Goal: Ask a question: Seek information or help from site administrators or community

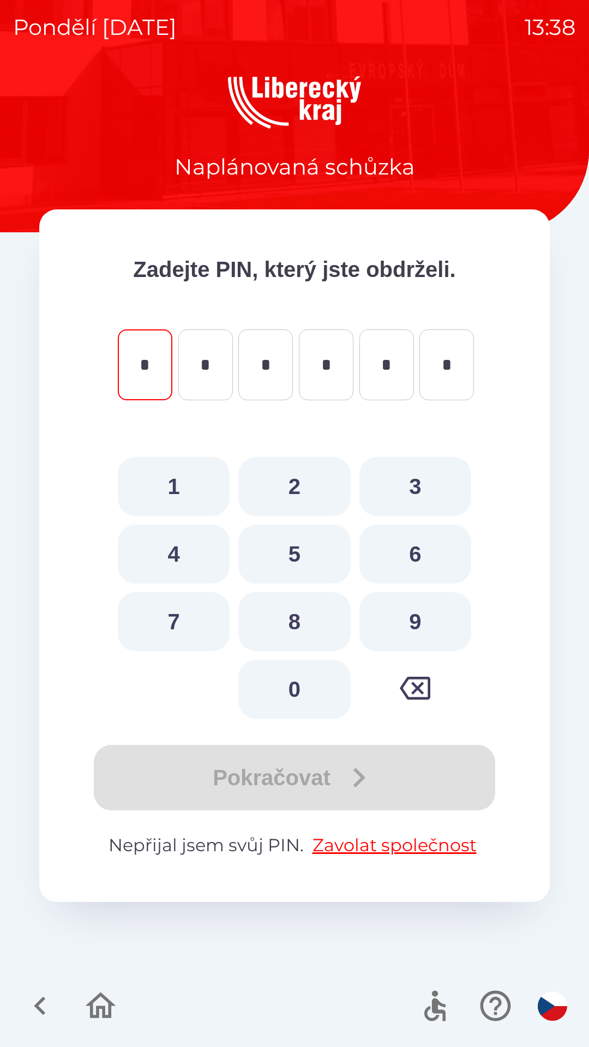
click at [105, 1000] on icon "button" at bounding box center [101, 1006] width 31 height 26
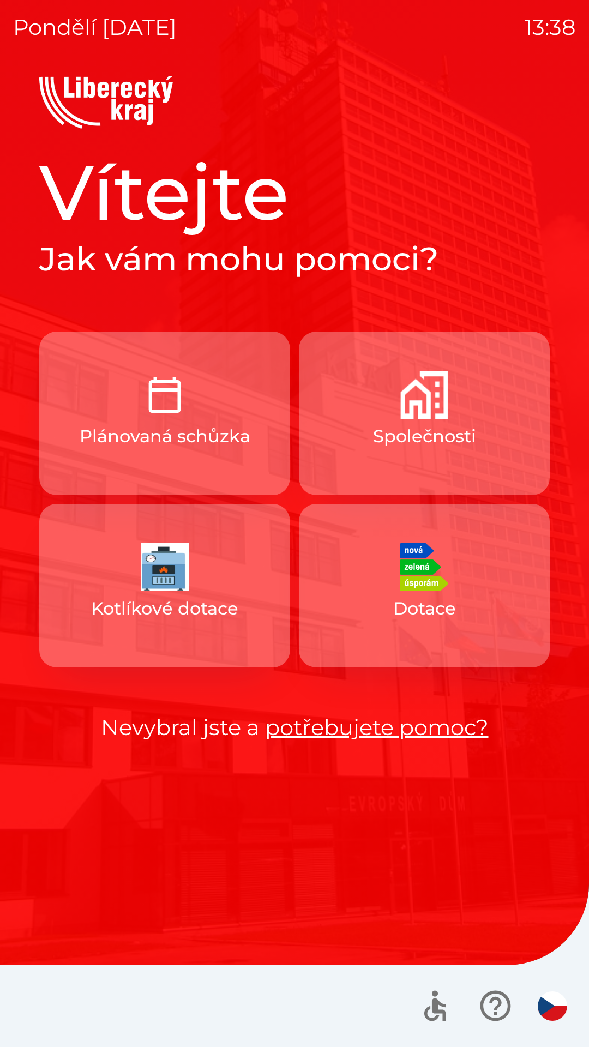
click at [387, 724] on link "potřebujete pomoc?" at bounding box center [377, 727] width 224 height 27
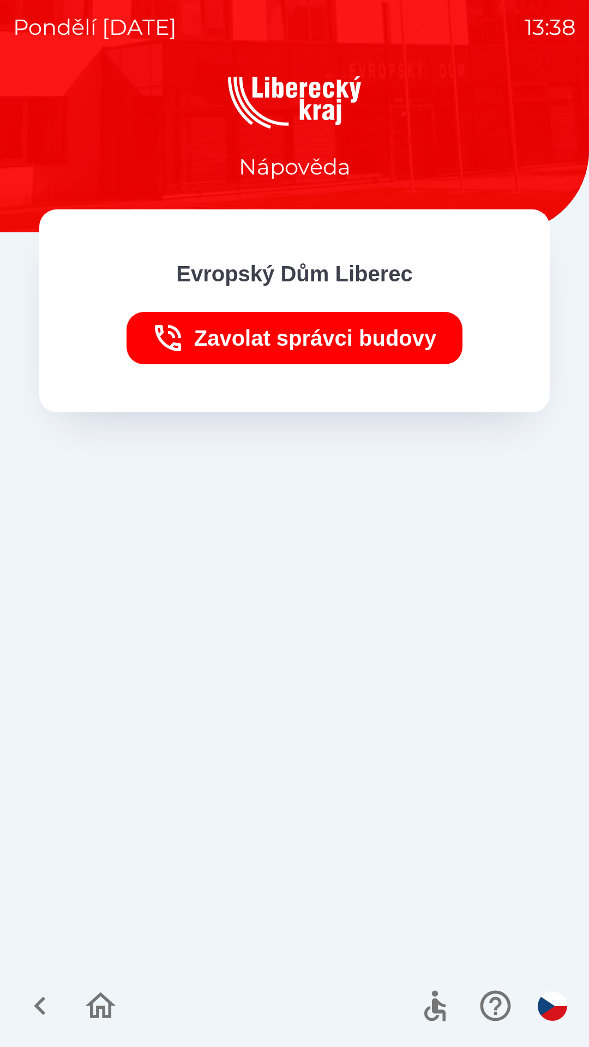
click at [555, 1011] on img "button" at bounding box center [552, 1006] width 29 height 29
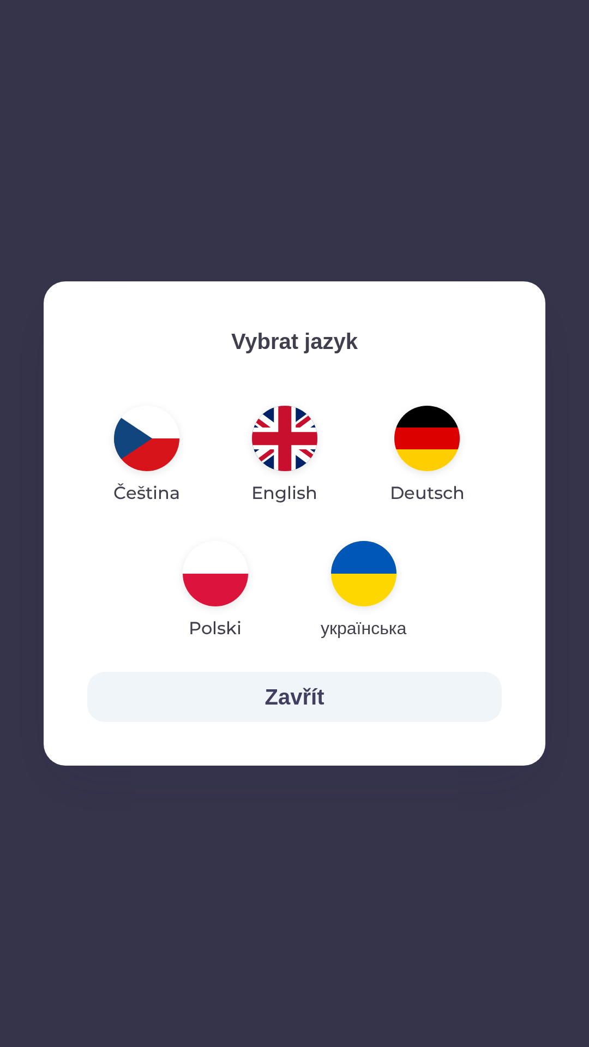
click at [374, 578] on img "button" at bounding box center [363, 573] width 65 height 65
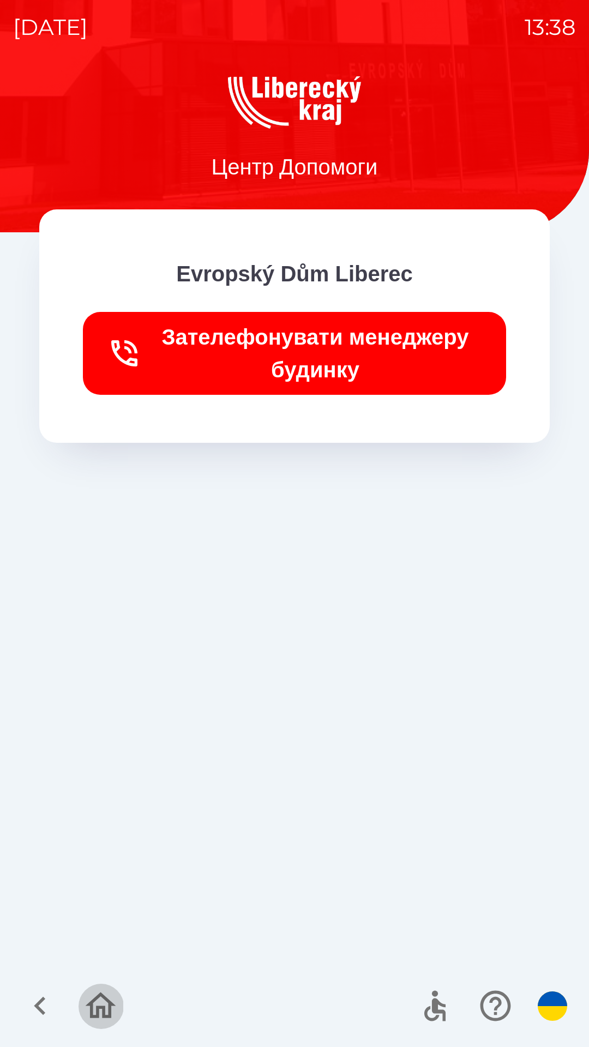
click at [100, 1016] on icon "button" at bounding box center [100, 1006] width 37 height 37
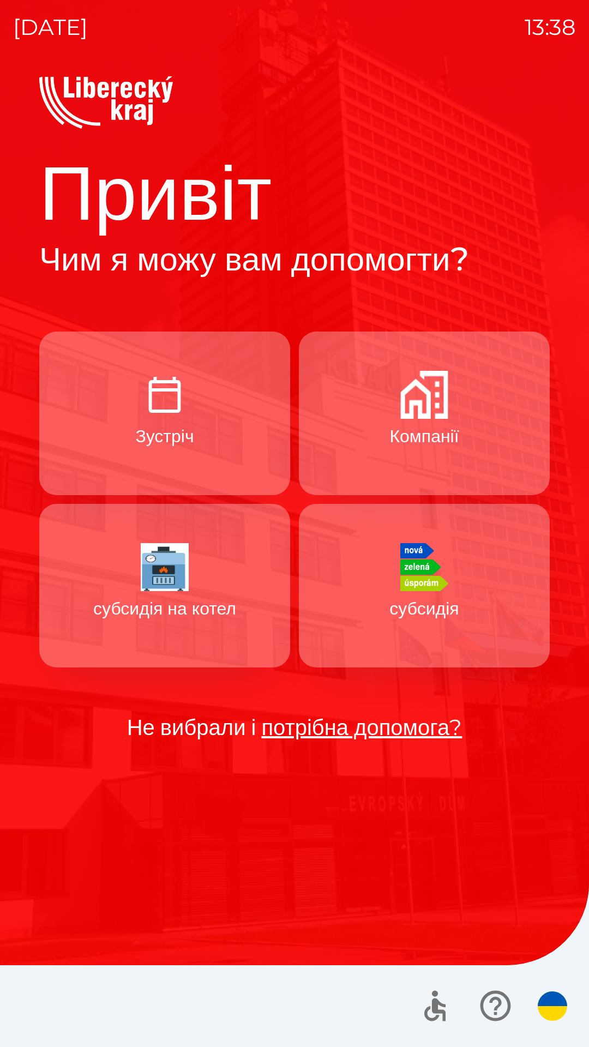
click at [244, 431] on button "Зустріч" at bounding box center [164, 414] width 251 height 164
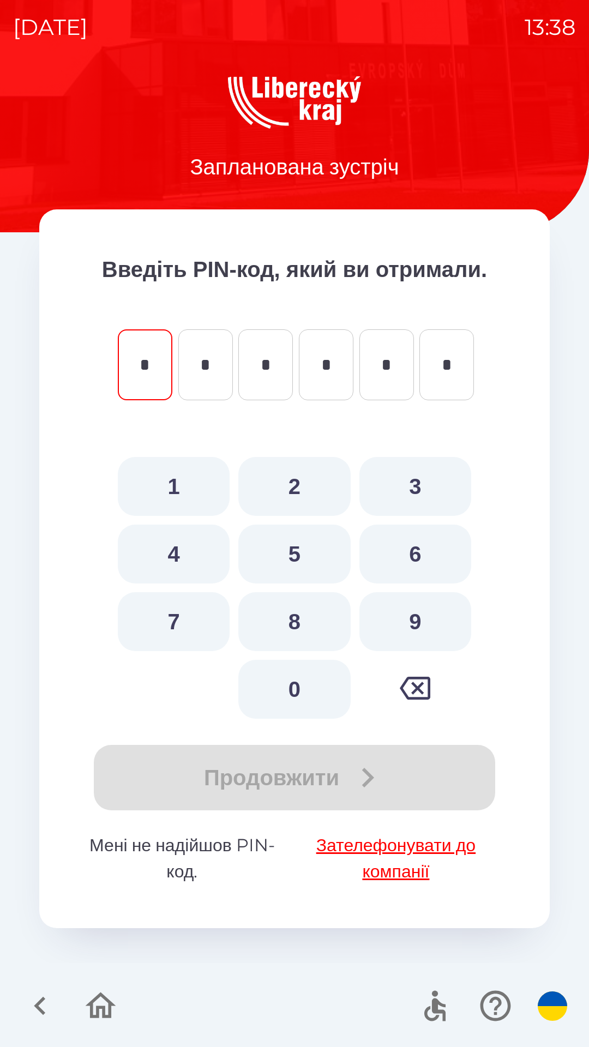
click at [184, 854] on p "Мені не надійшов PIN-код. Зателефонувати до компанії" at bounding box center [294, 859] width 423 height 52
click at [186, 847] on p "Мені не надійшов PIN-код. Зателефонувати до компанії" at bounding box center [294, 859] width 423 height 52
click at [185, 878] on p "Мені не надійшов PIN-код. Зателефонувати до компанії" at bounding box center [294, 859] width 423 height 52
click at [197, 843] on p "Мені не надійшов PIN-код. Зателефонувати до компанії" at bounding box center [294, 859] width 423 height 52
click at [228, 870] on p "Мені не надійшов PIN-код. Зателефонувати до компанії" at bounding box center [294, 859] width 423 height 52
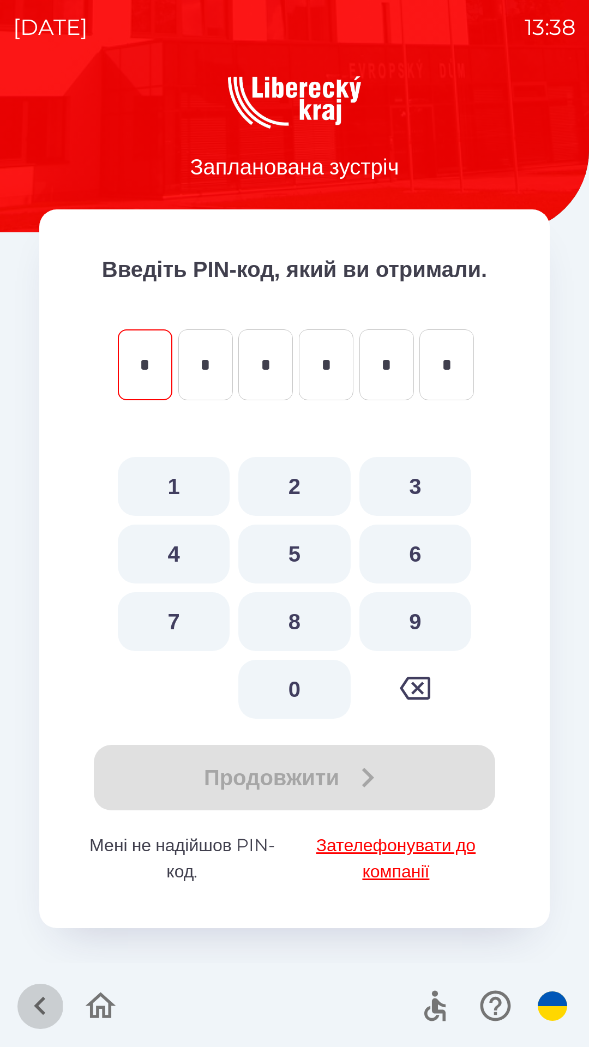
click at [41, 1002] on icon "button" at bounding box center [39, 1006] width 11 height 19
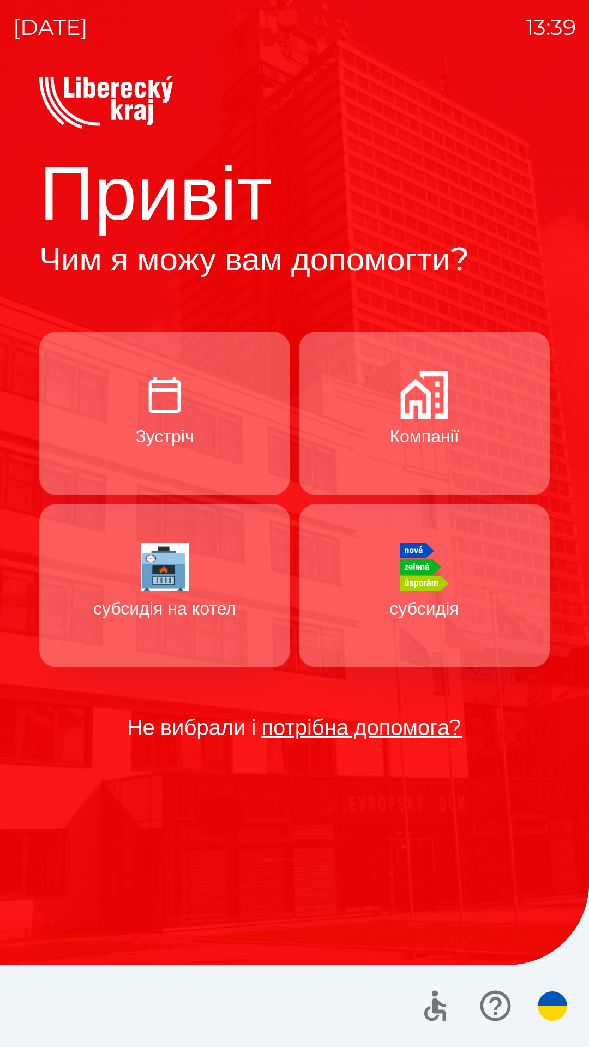
click at [376, 592] on button "субсидія" at bounding box center [424, 586] width 251 height 164
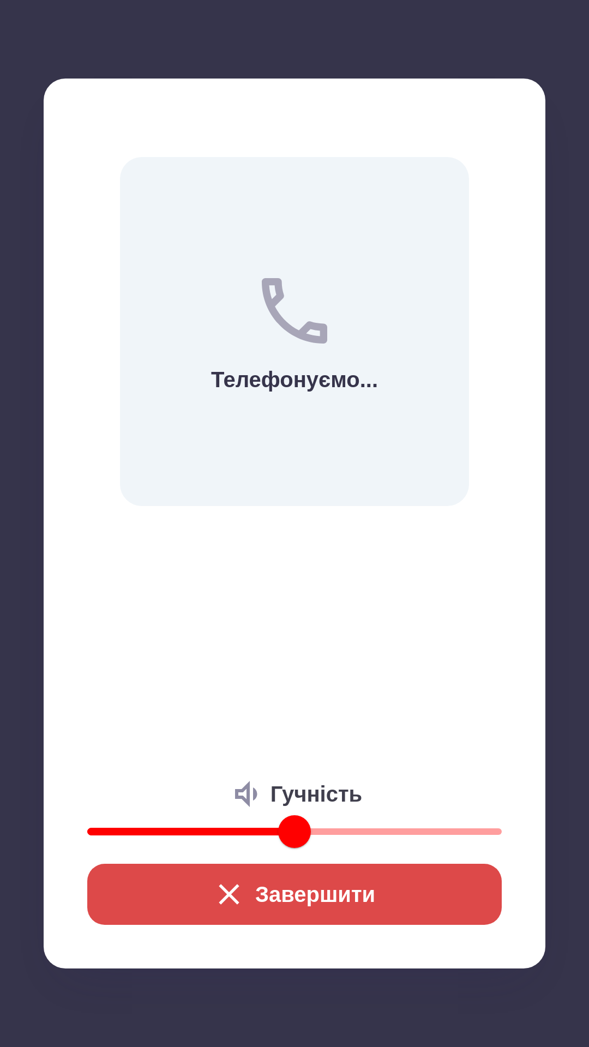
click at [300, 889] on button "Завершити" at bounding box center [294, 894] width 415 height 61
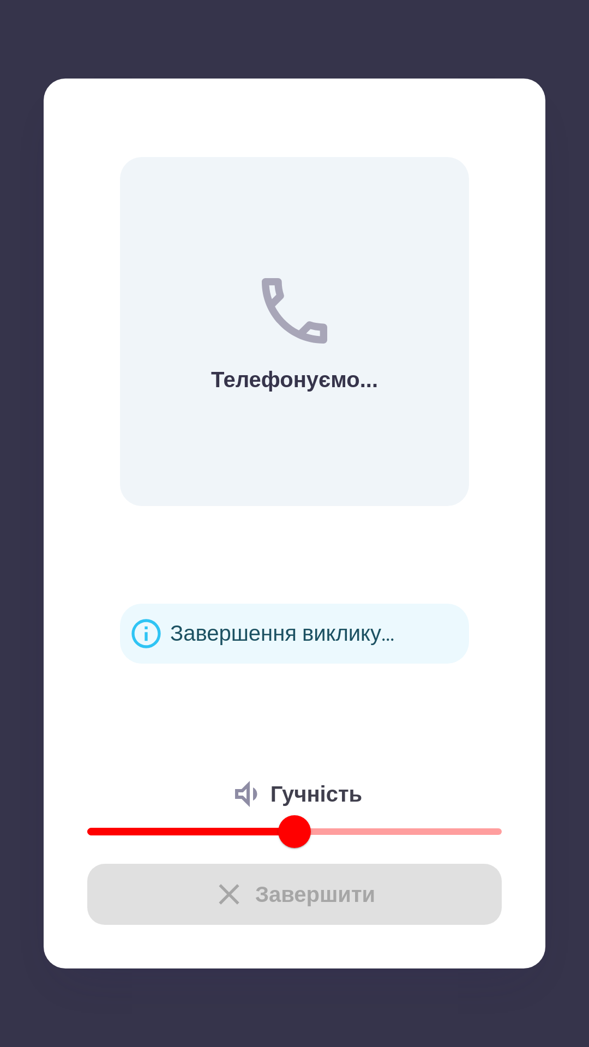
click at [259, 649] on div "Завершення виклику..." at bounding box center [282, 634] width 224 height 43
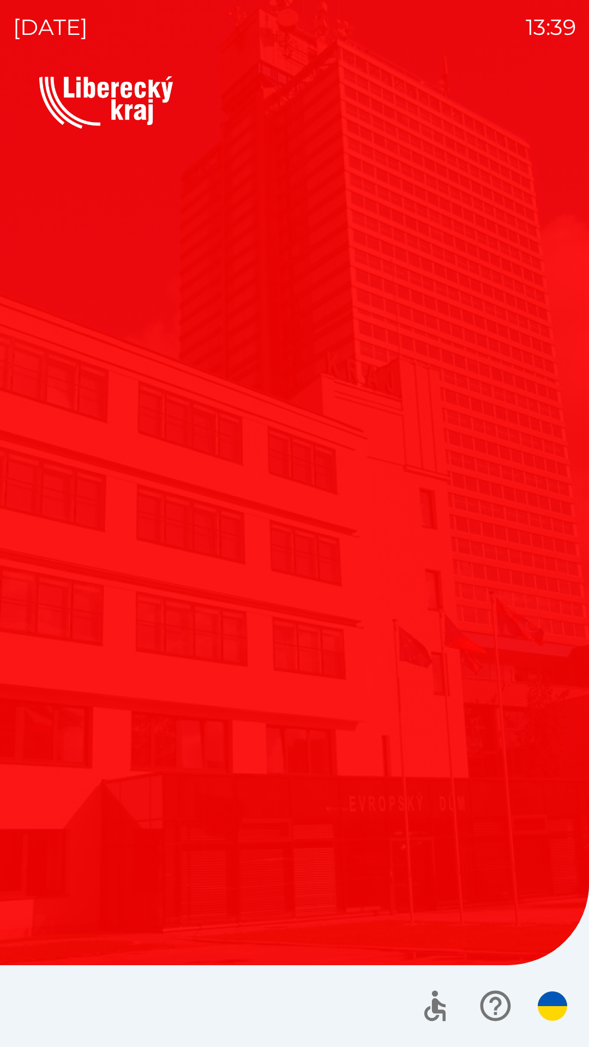
click at [249, 632] on div "Привіт Чим я можу вам допомогти? Зустріч Компанії субсидія на котел субсидія Не…" at bounding box center [294, 445] width 511 height 598
click at [451, 1046] on div at bounding box center [294, 1007] width 589 height 82
click at [431, 1011] on icon "button" at bounding box center [435, 1006] width 37 height 37
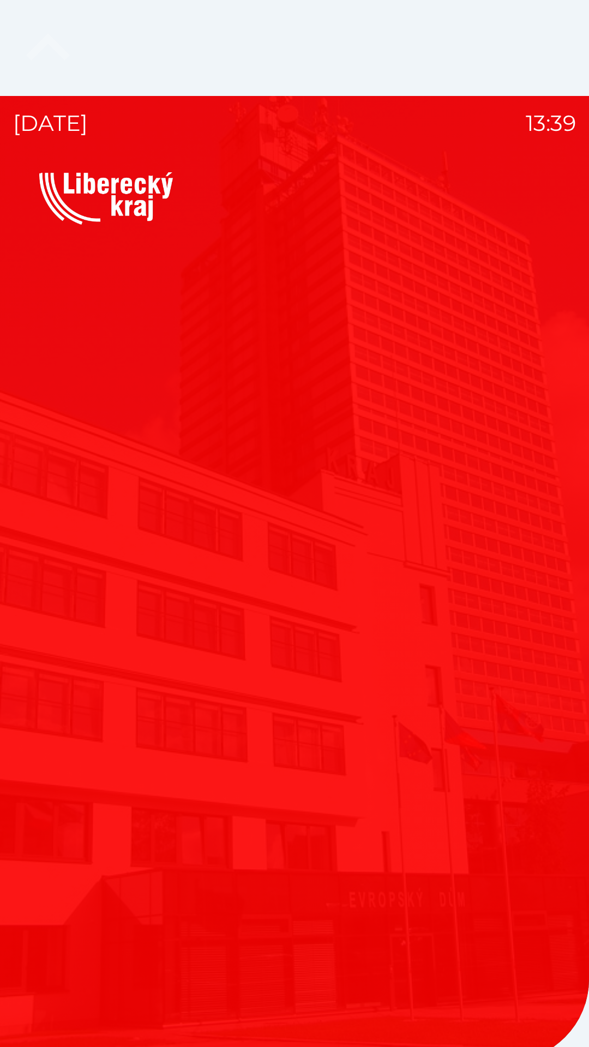
click at [92, 92] on icon "button" at bounding box center [47, 47] width 87 height 87
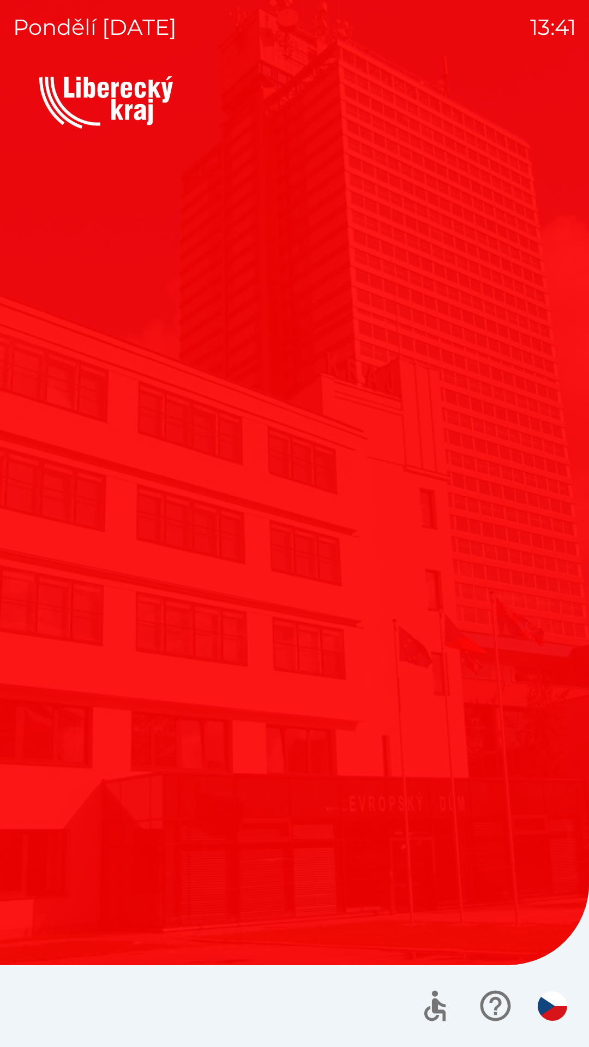
click at [483, 992] on icon "button" at bounding box center [495, 1006] width 37 height 37
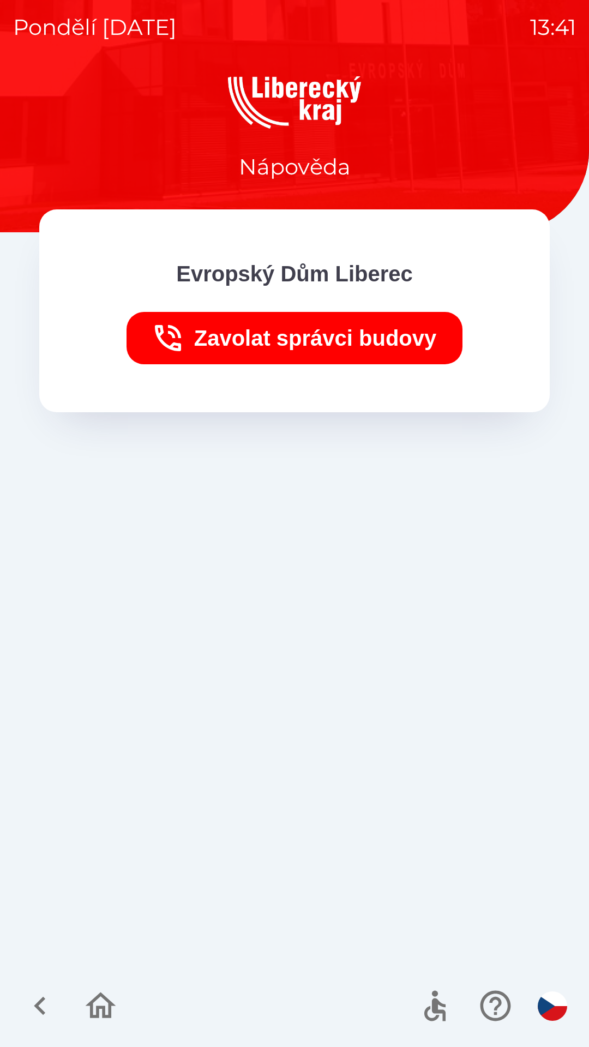
click at [562, 988] on div at bounding box center [491, 1006] width 159 height 45
click at [536, 995] on button "button" at bounding box center [553, 1006] width 38 height 38
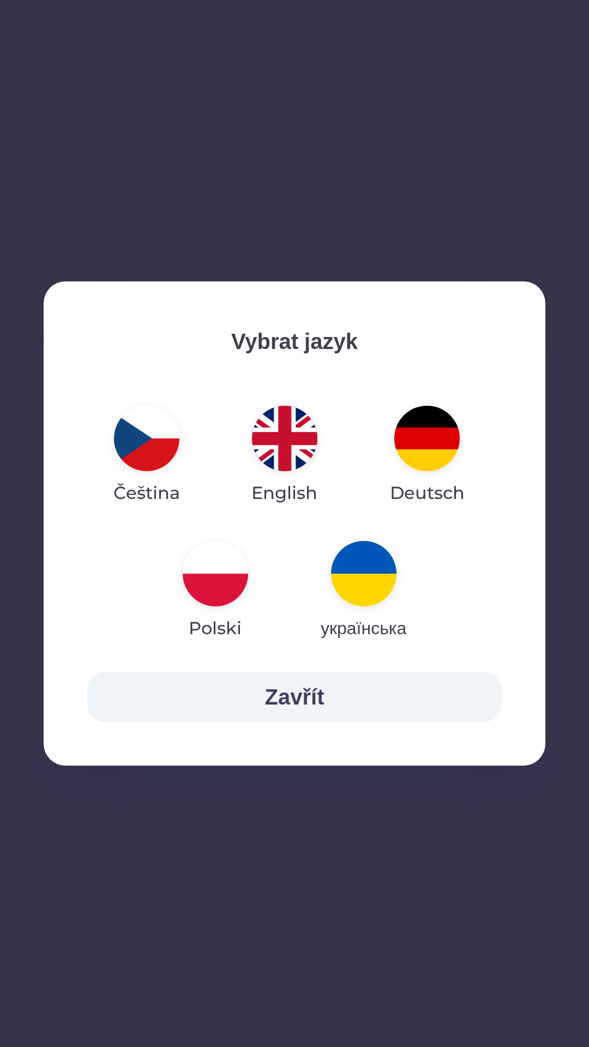
click at [319, 692] on button "Zavřít" at bounding box center [294, 697] width 415 height 50
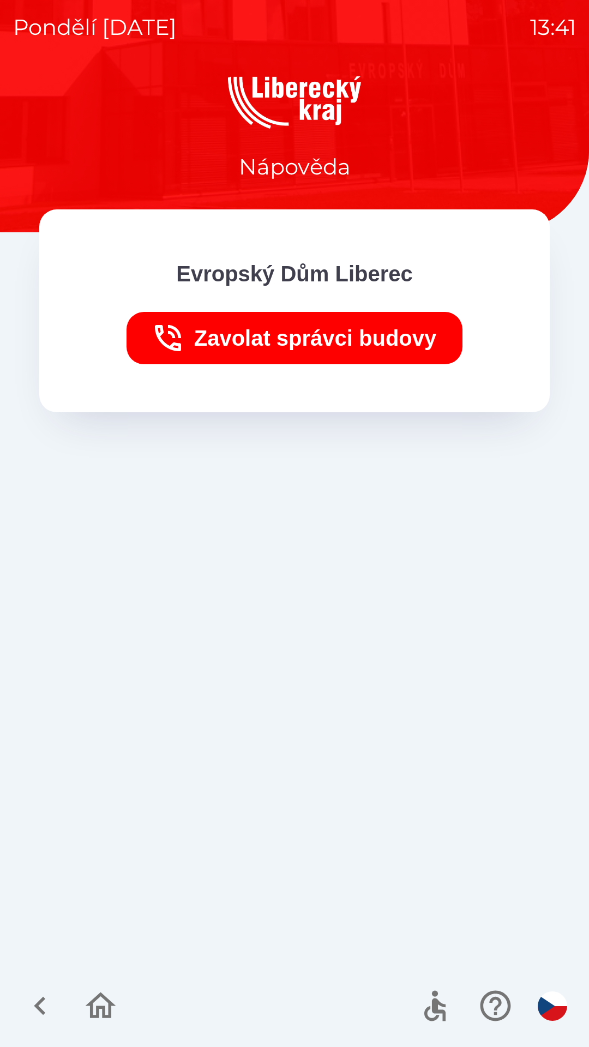
click at [313, 278] on p "Evropský Dům Liberec" at bounding box center [294, 273] width 237 height 33
click at [290, 267] on p "Evropský Dům Liberec" at bounding box center [294, 273] width 237 height 33
click at [253, 268] on p "Evropský Dům Liberec" at bounding box center [294, 273] width 237 height 33
click at [32, 999] on icon "button" at bounding box center [40, 1006] width 37 height 37
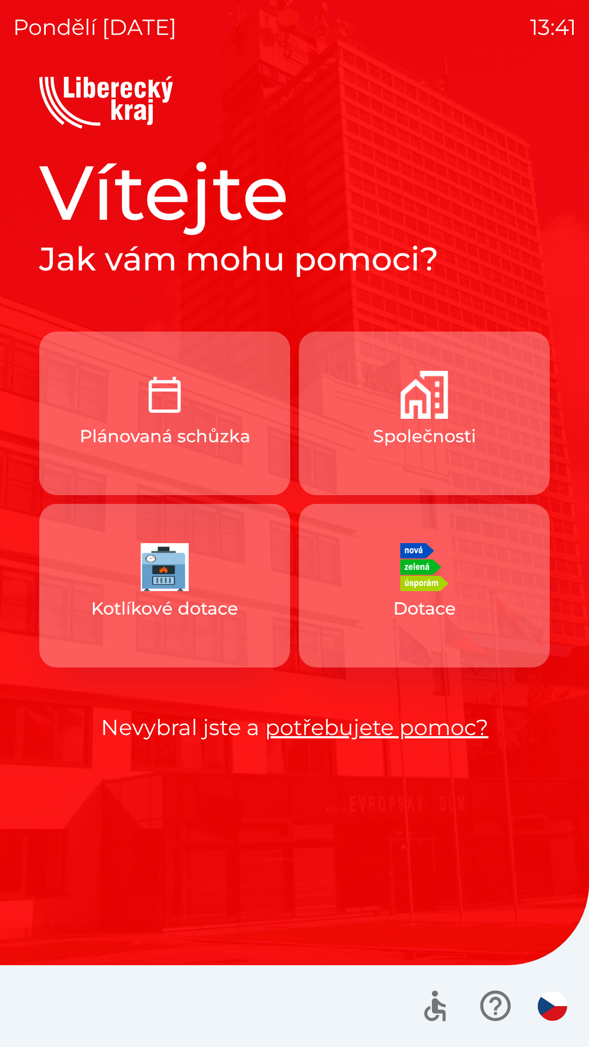
click at [99, 1002] on div at bounding box center [294, 1007] width 589 height 82
click at [418, 578] on img "button" at bounding box center [424, 567] width 48 height 48
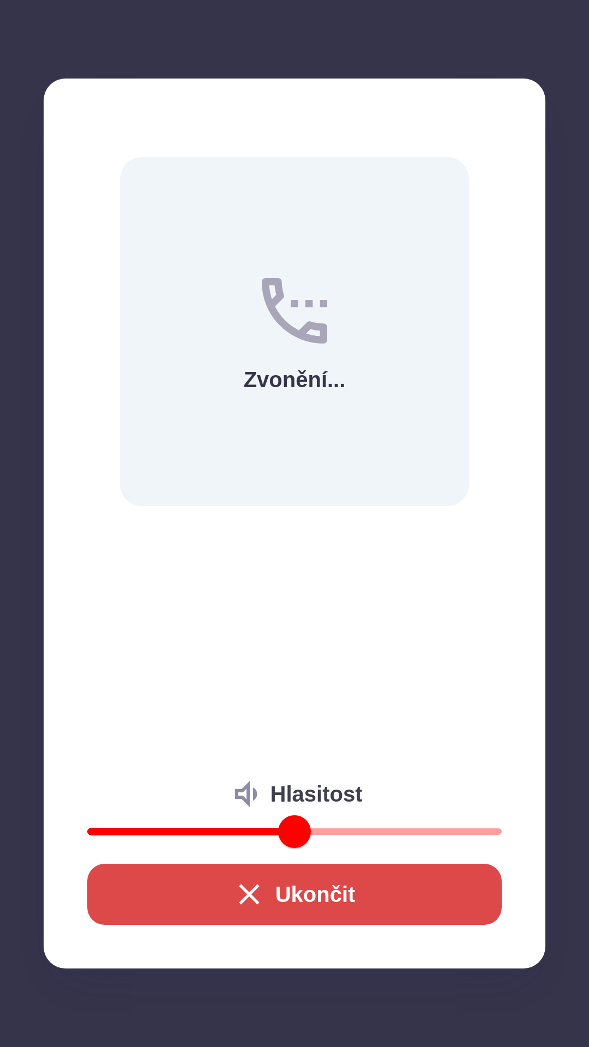
click at [288, 888] on button "Ukončit" at bounding box center [294, 894] width 415 height 61
